Goal: Task Accomplishment & Management: Manage account settings

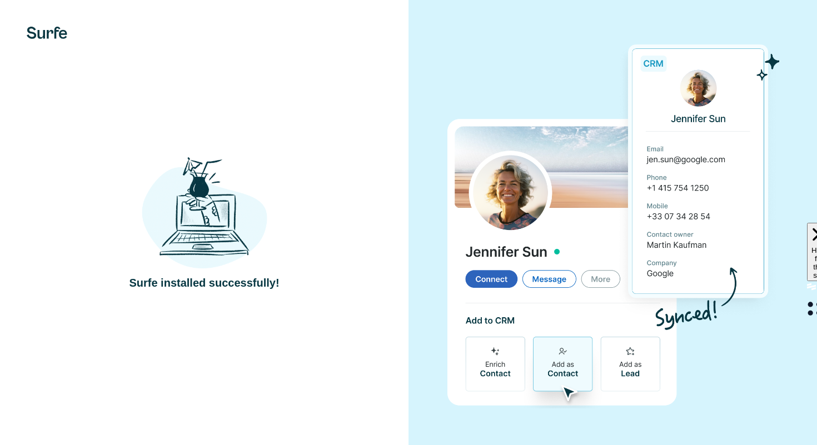
click at [220, 217] on img at bounding box center [205, 213] width 126 height 116
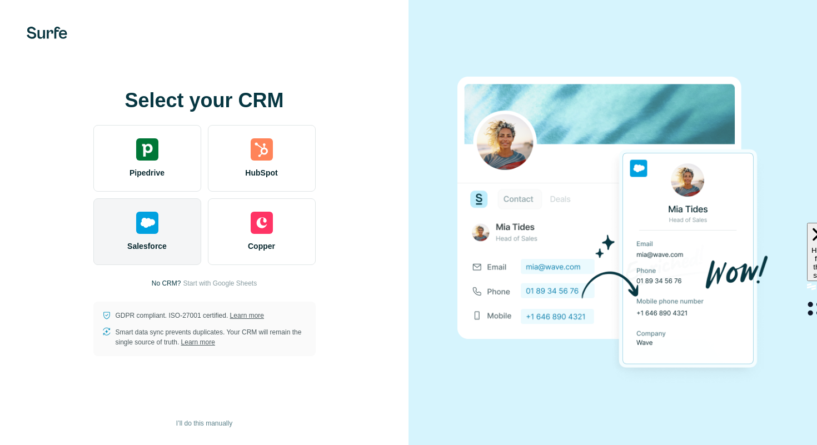
click at [174, 250] on div "Salesforce" at bounding box center [147, 231] width 108 height 67
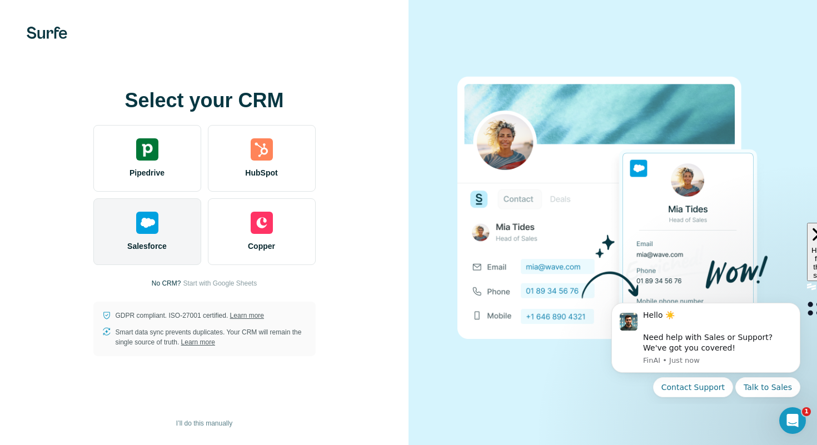
click at [165, 208] on div "Salesforce" at bounding box center [147, 231] width 108 height 67
click at [128, 239] on div "Salesforce" at bounding box center [147, 231] width 108 height 67
click at [167, 231] on div "Salesforce" at bounding box center [147, 231] width 108 height 67
click at [180, 225] on div "Salesforce" at bounding box center [147, 231] width 108 height 67
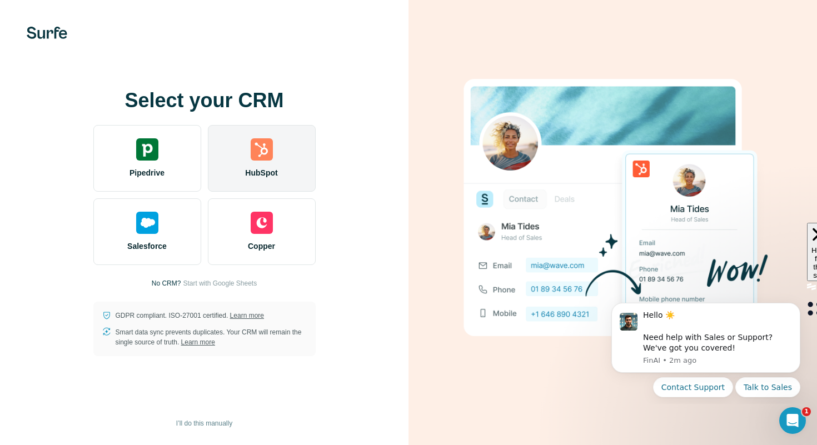
click at [259, 173] on span "HubSpot" at bounding box center [261, 172] width 32 height 11
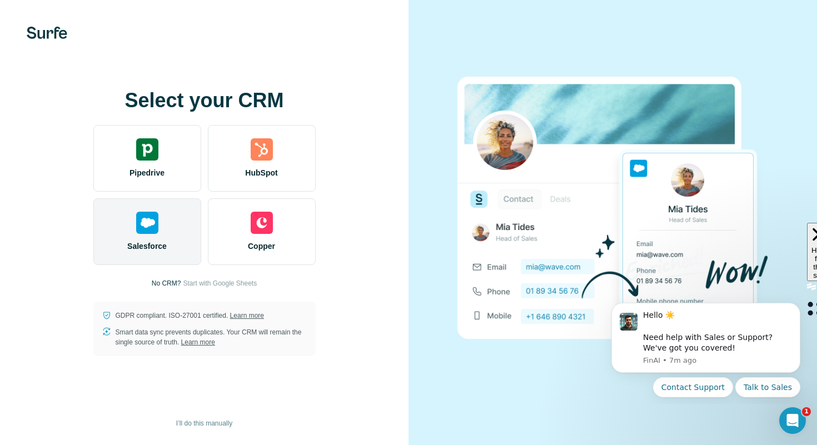
click at [147, 226] on img at bounding box center [147, 223] width 22 height 22
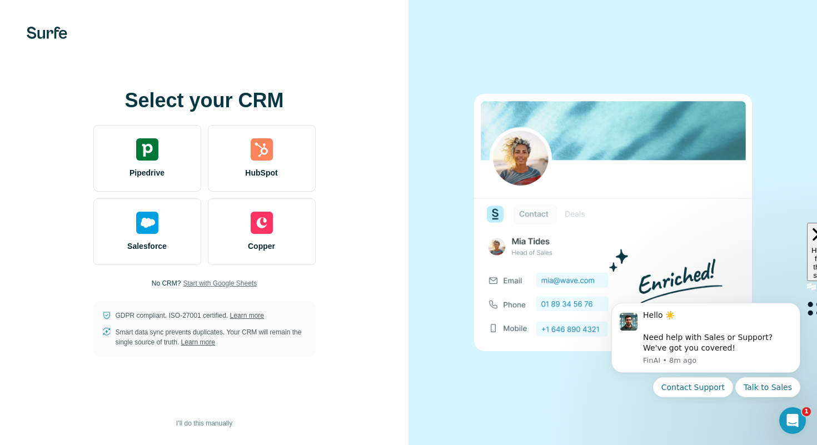
click at [238, 284] on span "Start with Google Sheets" at bounding box center [220, 284] width 74 height 10
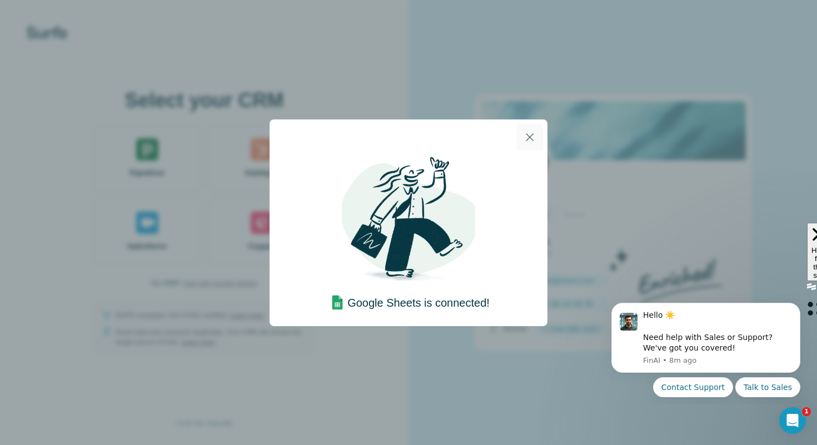
click at [526, 137] on icon "button" at bounding box center [529, 137] width 13 height 13
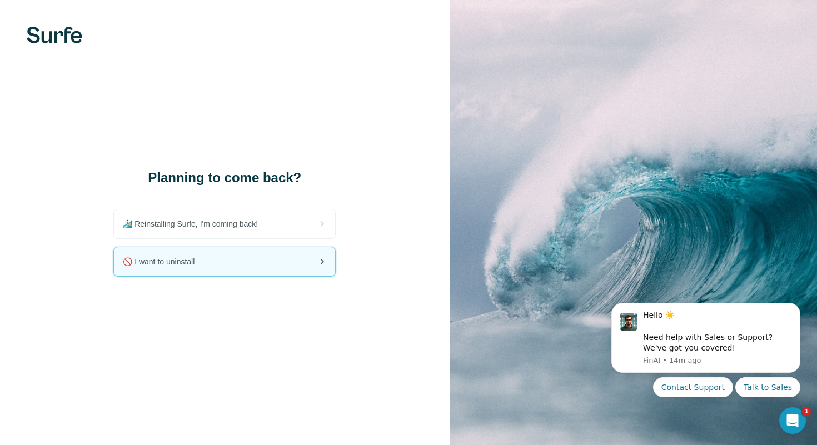
click at [220, 258] on div "🚫 I want to uninstall" at bounding box center [224, 261] width 221 height 29
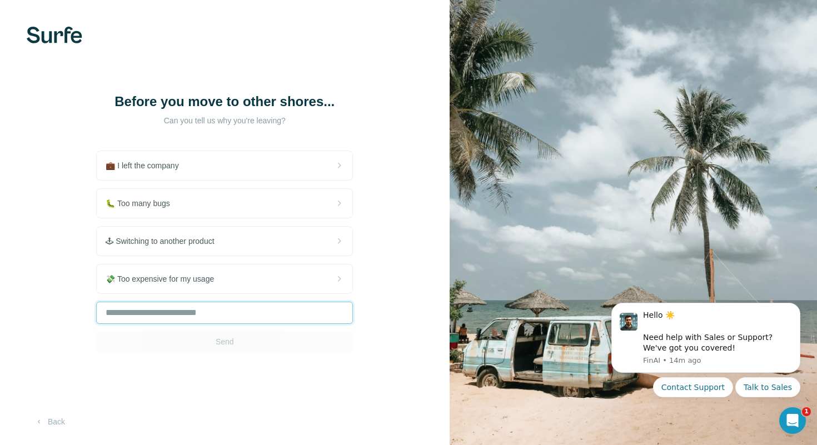
click at [209, 318] on input "text" at bounding box center [224, 313] width 257 height 22
type input "**********"
click at [241, 334] on button "Send" at bounding box center [224, 342] width 257 height 22
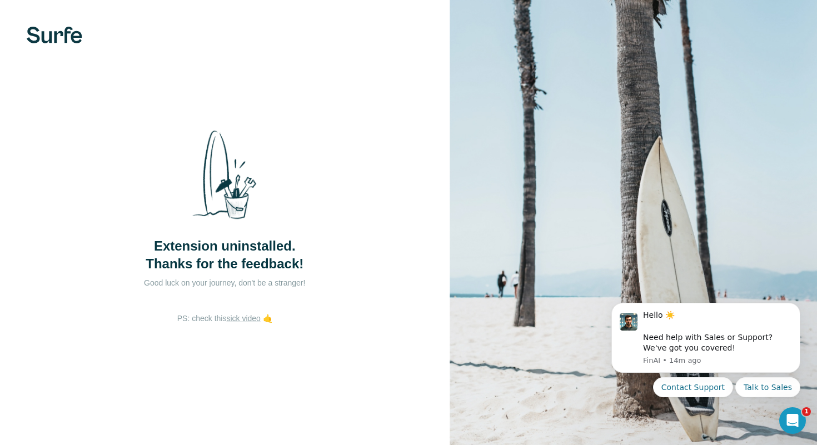
click at [246, 321] on link "sick video" at bounding box center [243, 318] width 34 height 9
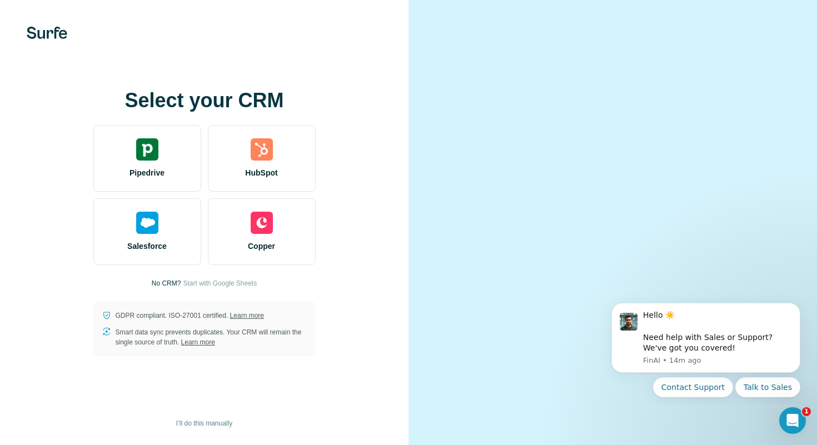
click at [213, 270] on div "Select your CRM Pipedrive HubSpot Salesforce Copper No CRM? Start with Google S…" at bounding box center [204, 223] width 364 height 267
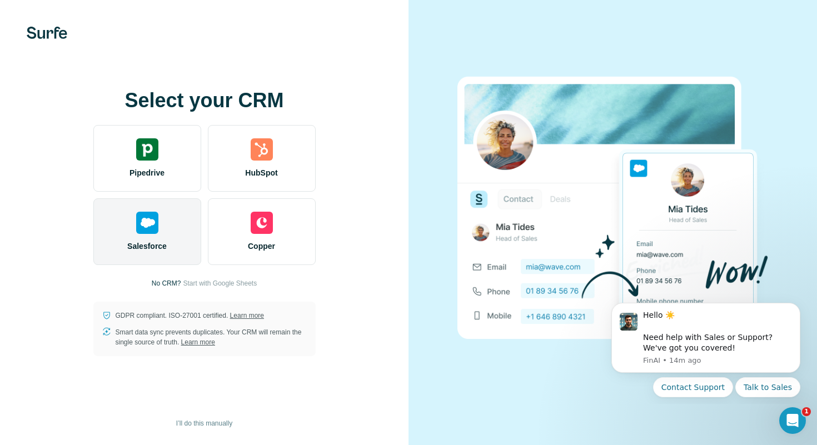
click at [186, 239] on div "Salesforce" at bounding box center [147, 231] width 108 height 67
